Goal: Go to known website: Go to known website

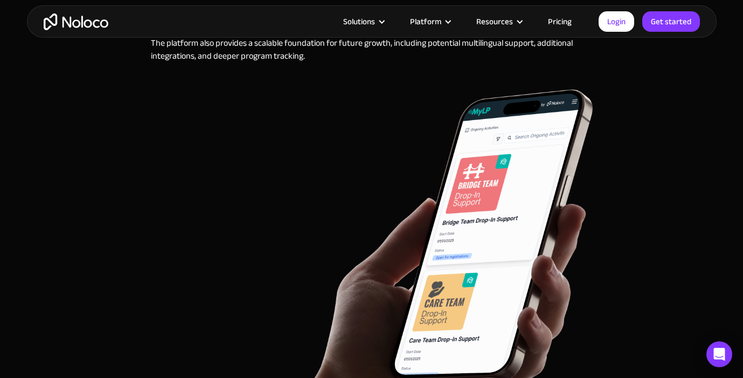
scroll to position [3518, 0]
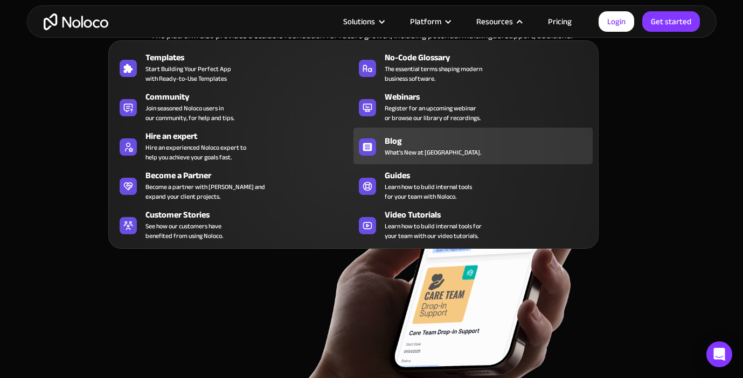
click at [421, 148] on span "What's New at [GEOGRAPHIC_DATA]." at bounding box center [433, 153] width 97 height 10
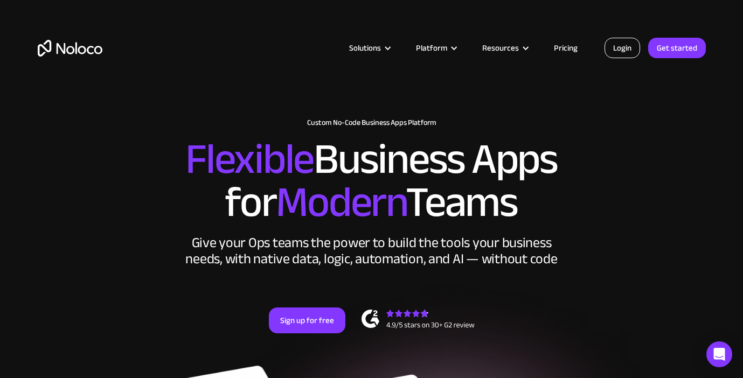
click at [620, 46] on link "Login" at bounding box center [623, 48] width 36 height 20
